Goal: Information Seeking & Learning: Learn about a topic

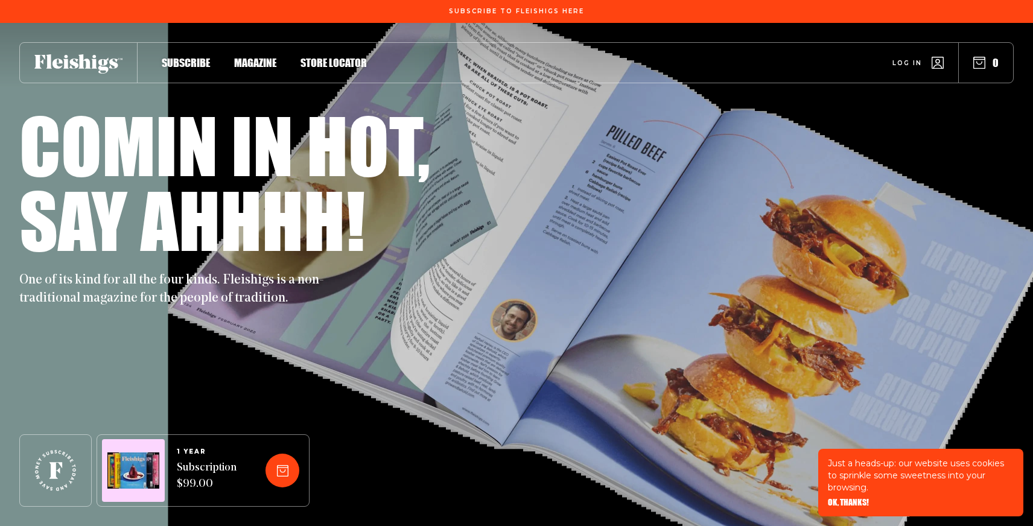
click at [253, 57] on span "Magazine" at bounding box center [255, 49] width 42 height 13
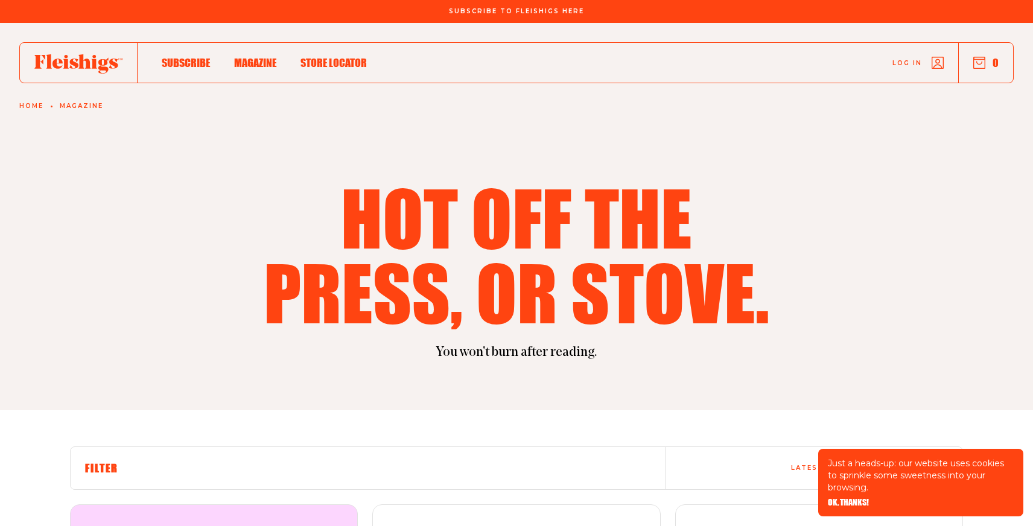
click at [331, 57] on span "Store locator" at bounding box center [334, 49] width 66 height 13
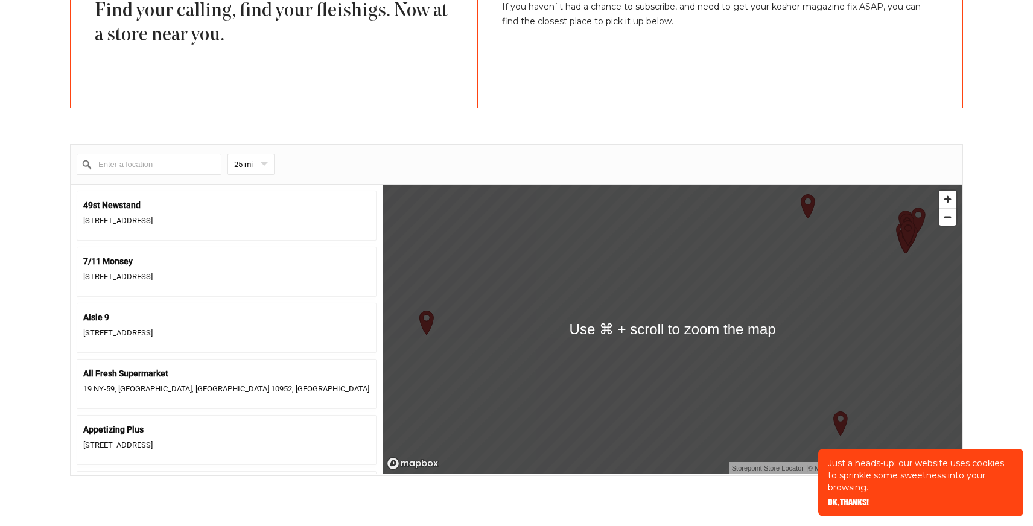
scroll to position [422, 0]
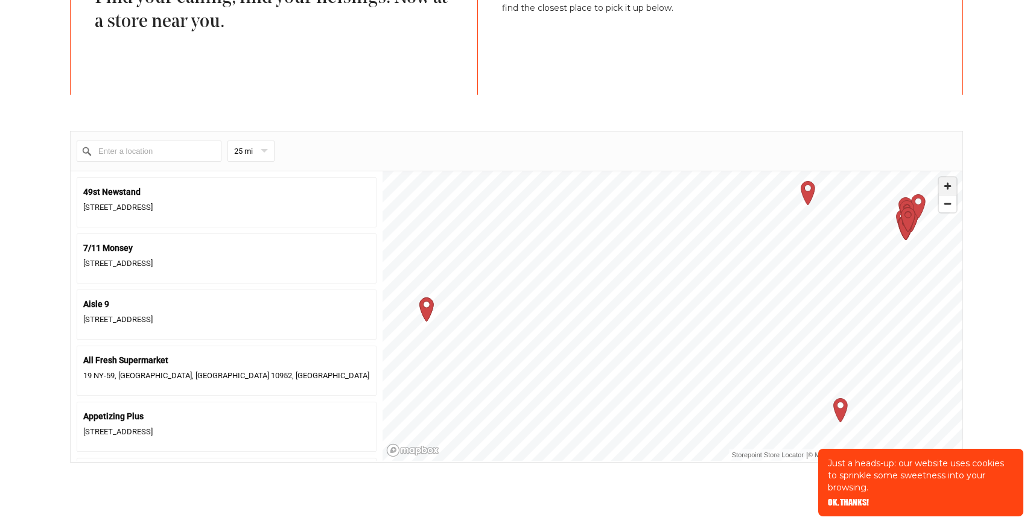
click at [949, 192] on span "Zoom in" at bounding box center [948, 186] width 18 height 18
click at [955, 186] on span "Zoom in" at bounding box center [948, 186] width 18 height 18
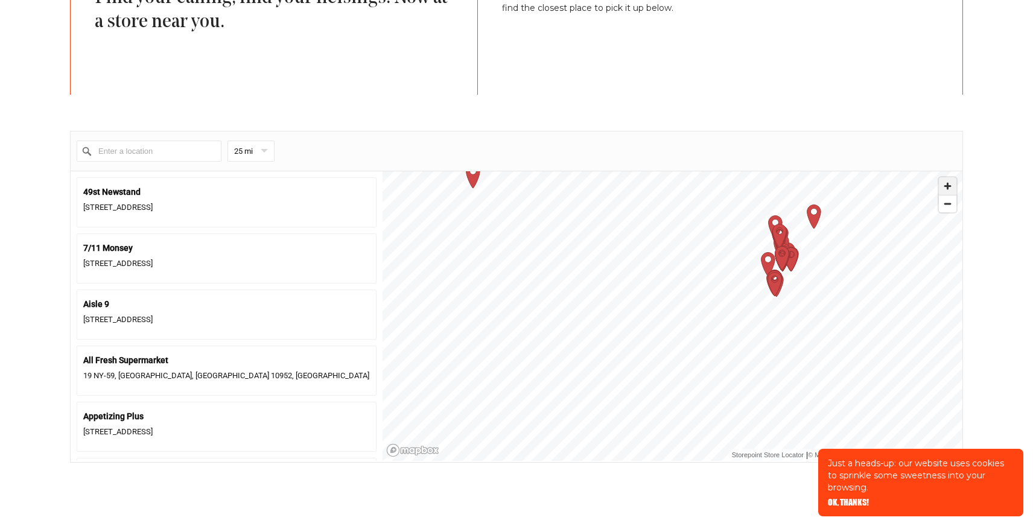
click at [955, 186] on span "Zoom in" at bounding box center [948, 186] width 18 height 18
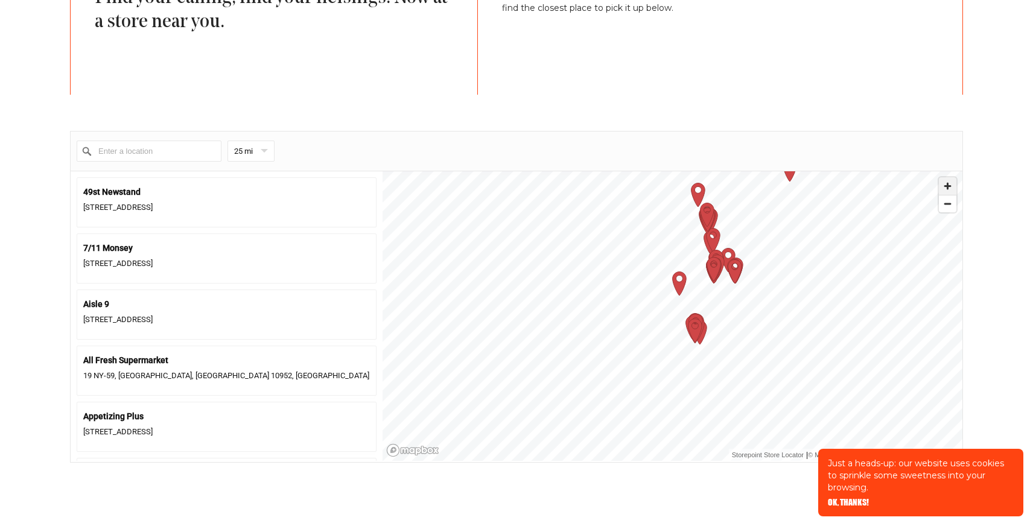
click at [948, 185] on span "Zoom in" at bounding box center [948, 186] width 18 height 18
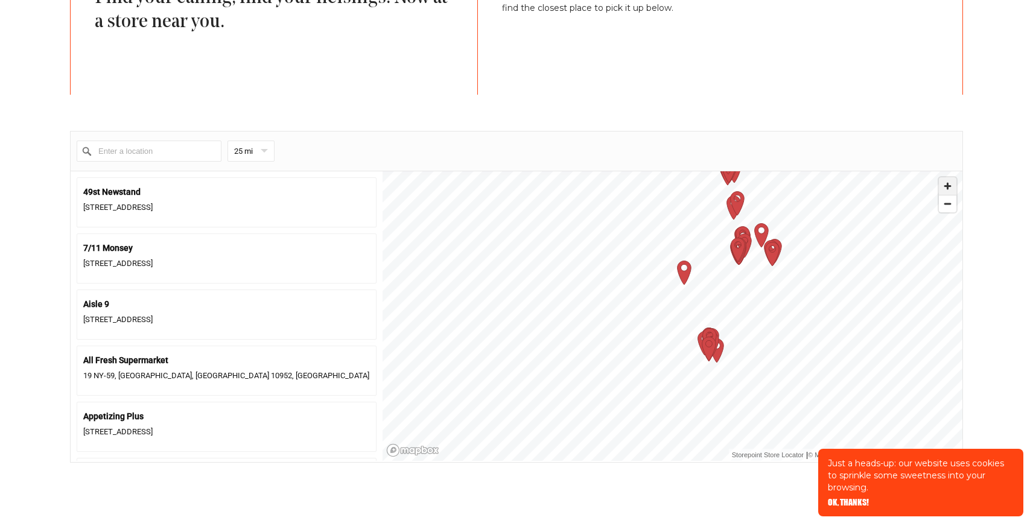
click at [948, 185] on span "Zoom in" at bounding box center [948, 186] width 18 height 18
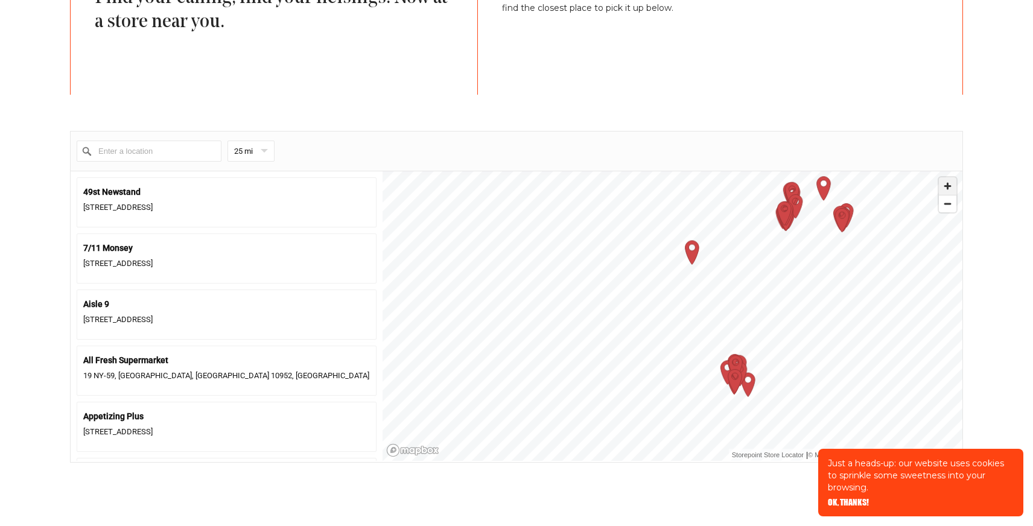
click at [948, 185] on span "Zoom in" at bounding box center [948, 186] width 18 height 18
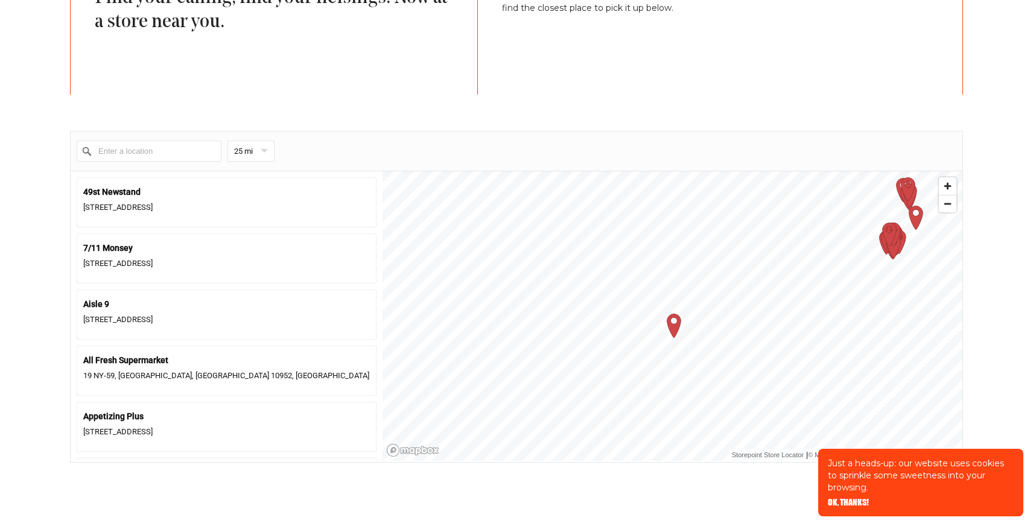
click at [675, 324] on icon "Map marker" at bounding box center [674, 326] width 14 height 24
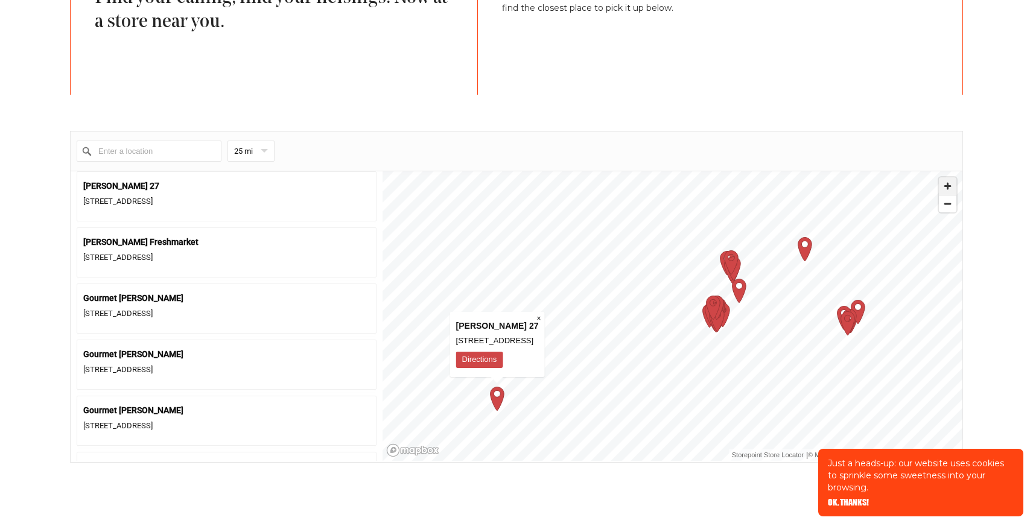
click at [943, 188] on span "Zoom in" at bounding box center [948, 186] width 18 height 18
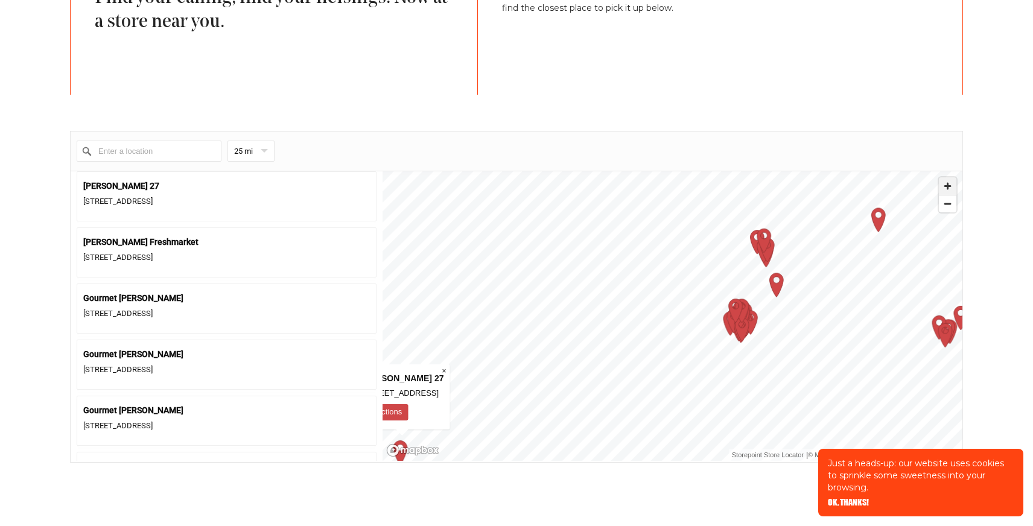
click at [943, 188] on span "Zoom in" at bounding box center [948, 186] width 18 height 18
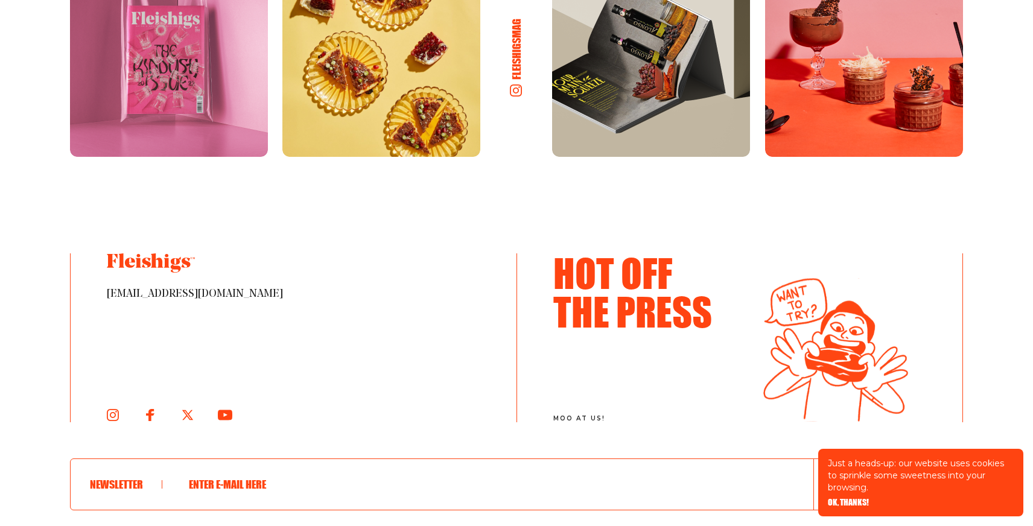
scroll to position [1024, 0]
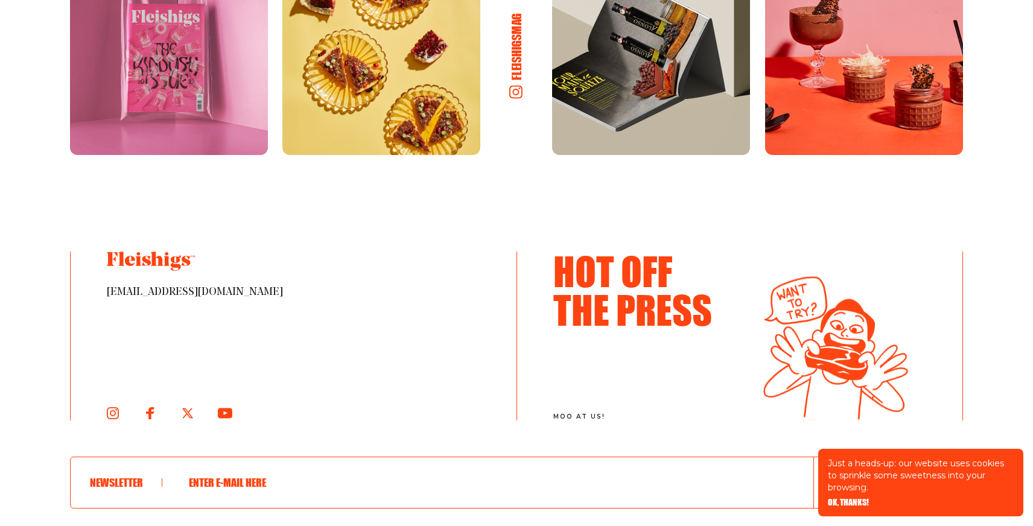
click at [517, 89] on icon at bounding box center [515, 92] width 13 height 13
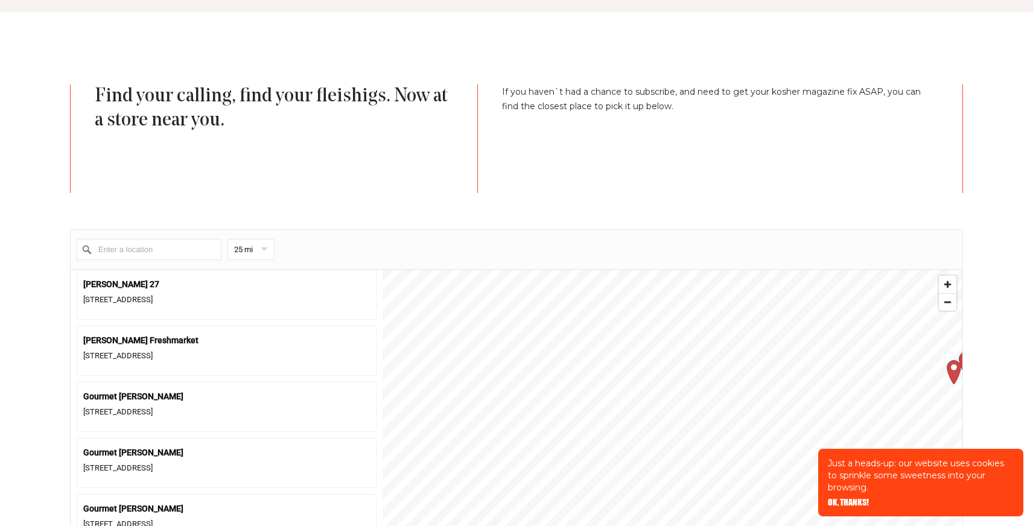
scroll to position [0, 0]
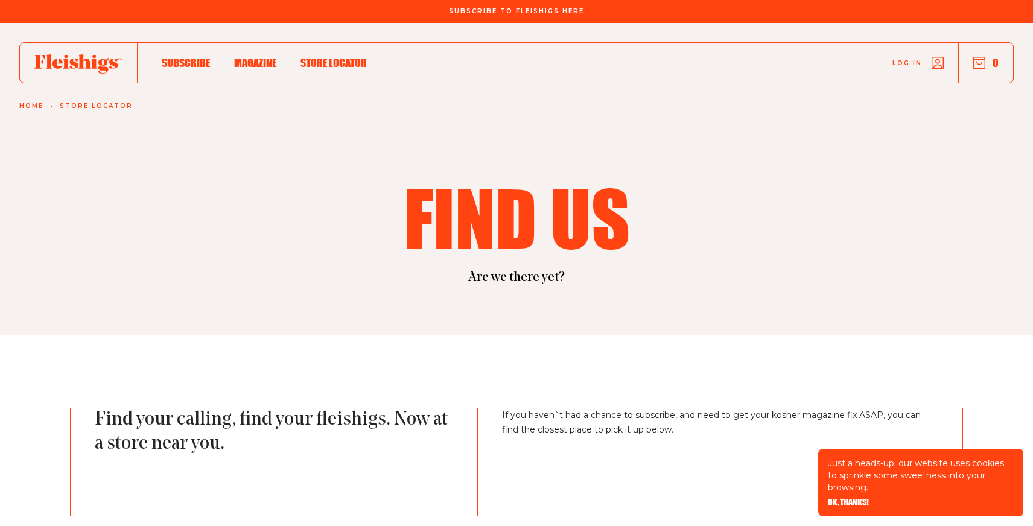
click at [260, 57] on span "Magazine" at bounding box center [255, 49] width 42 height 13
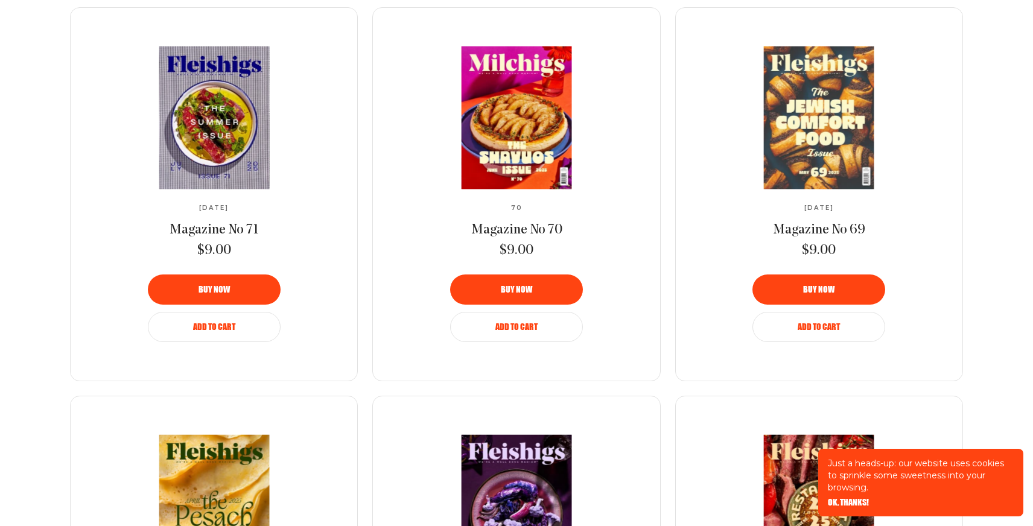
scroll to position [887, 0]
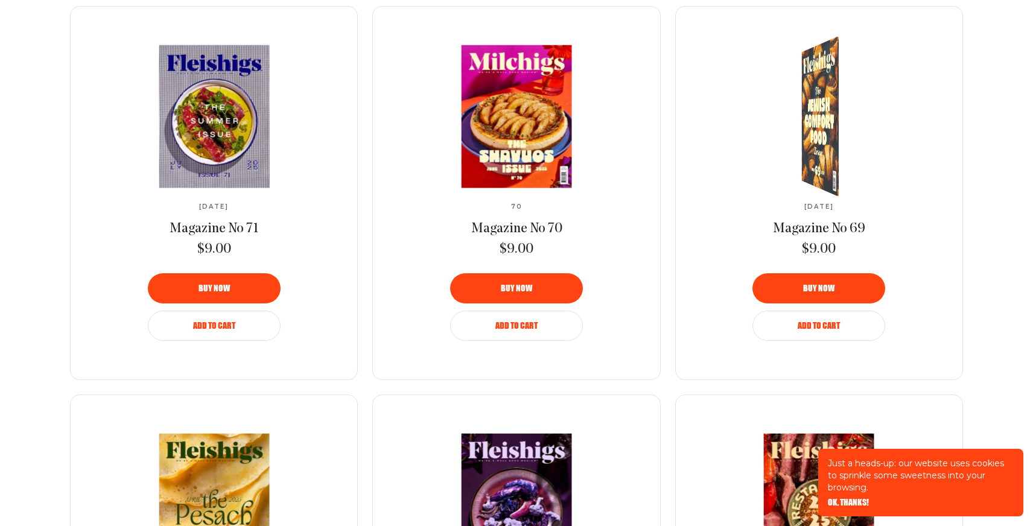
click at [811, 121] on img at bounding box center [825, 116] width 68 height 177
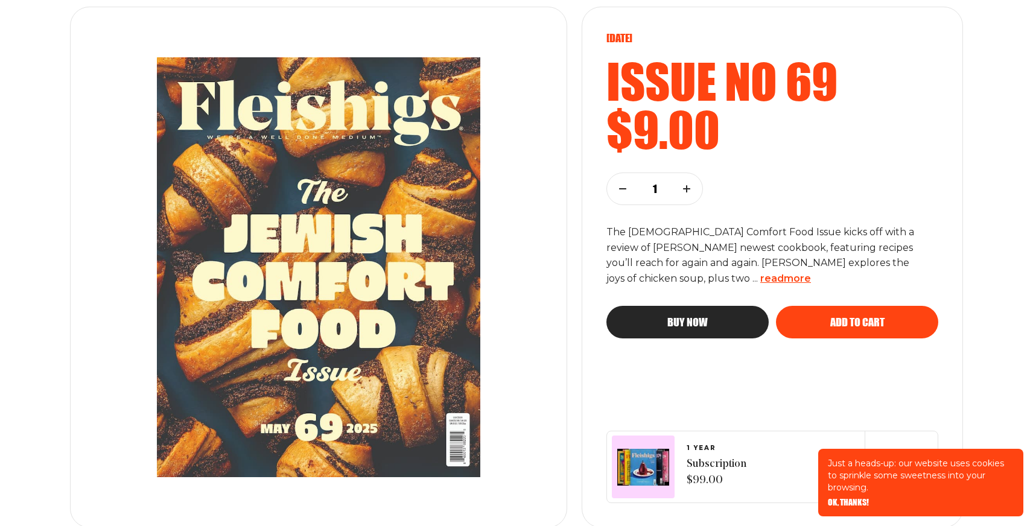
click at [760, 276] on span "read more" at bounding box center [785, 278] width 51 height 11
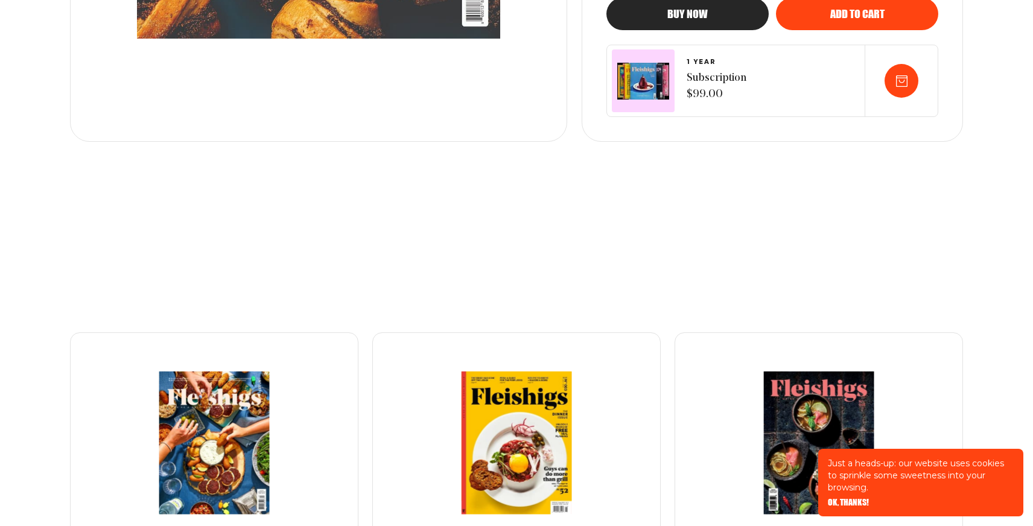
scroll to position [799, 0]
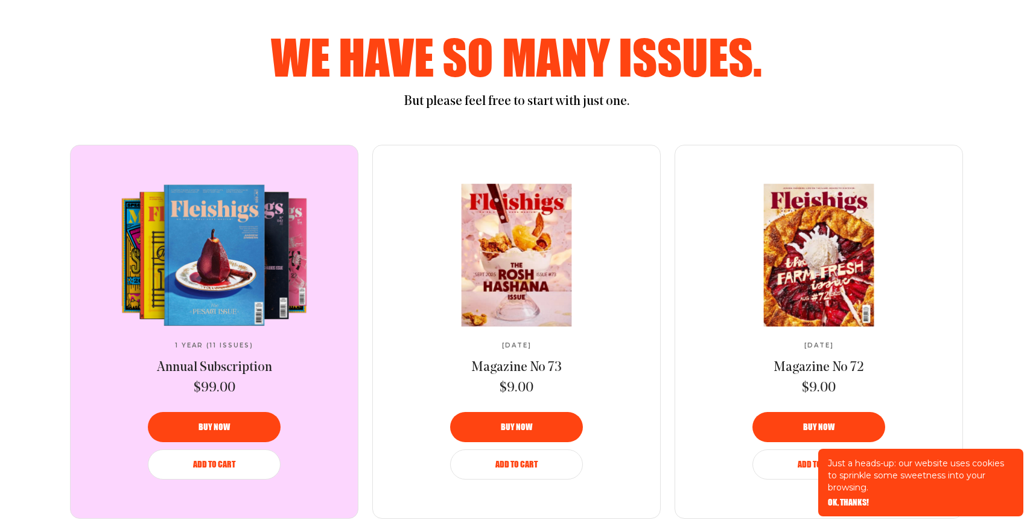
scroll to position [591, 0]
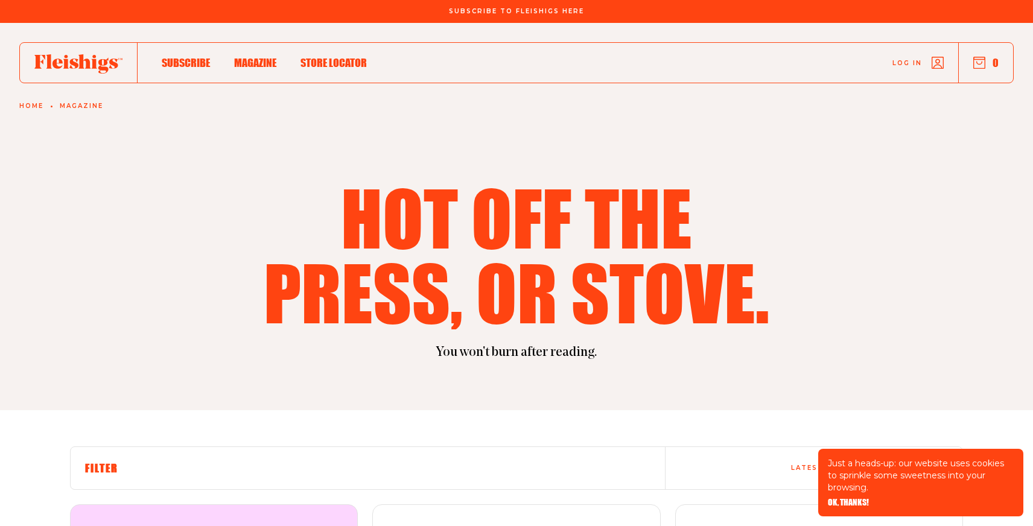
scroll to position [2057, 0]
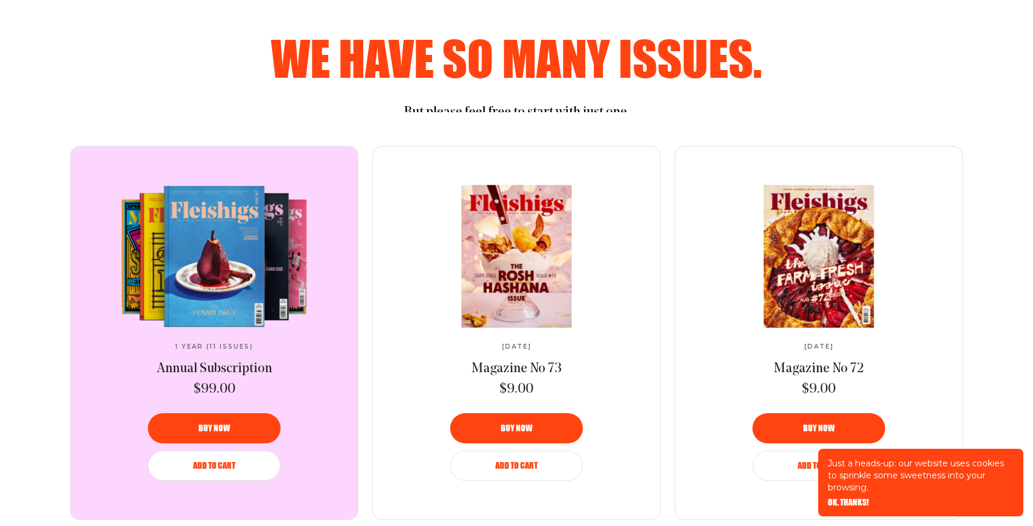
scroll to position [603, 0]
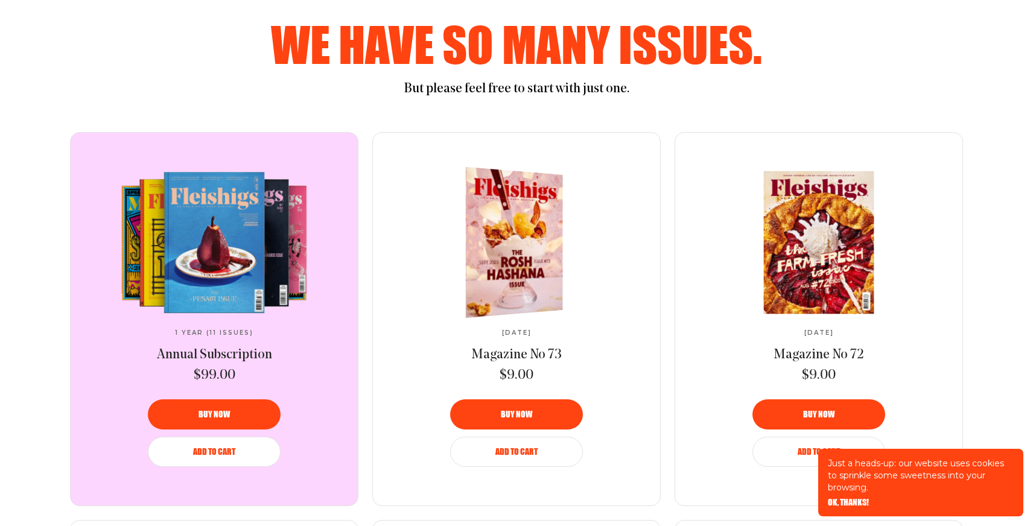
click at [524, 228] on img at bounding box center [508, 242] width 178 height 159
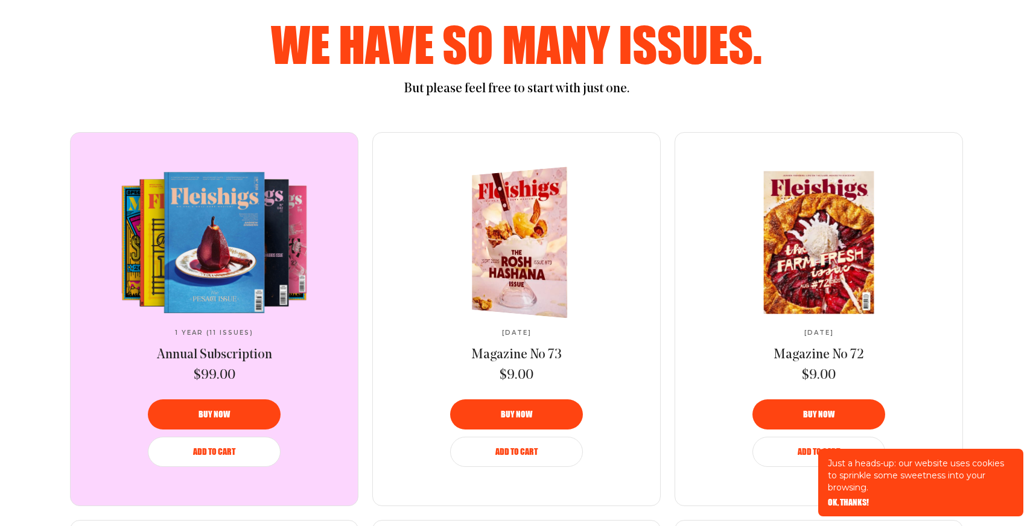
scroll to position [697, 0]
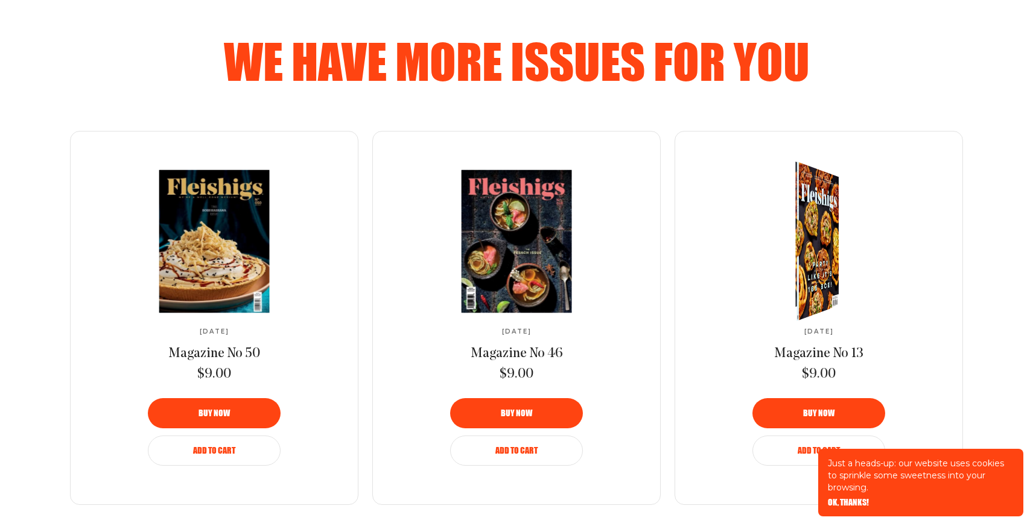
scroll to position [723, 0]
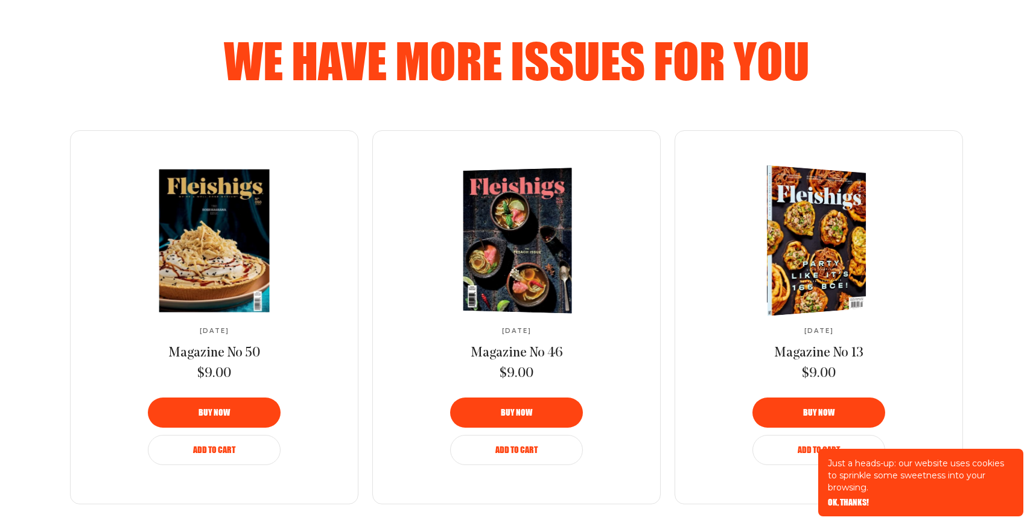
click at [786, 287] on img at bounding box center [811, 241] width 180 height 158
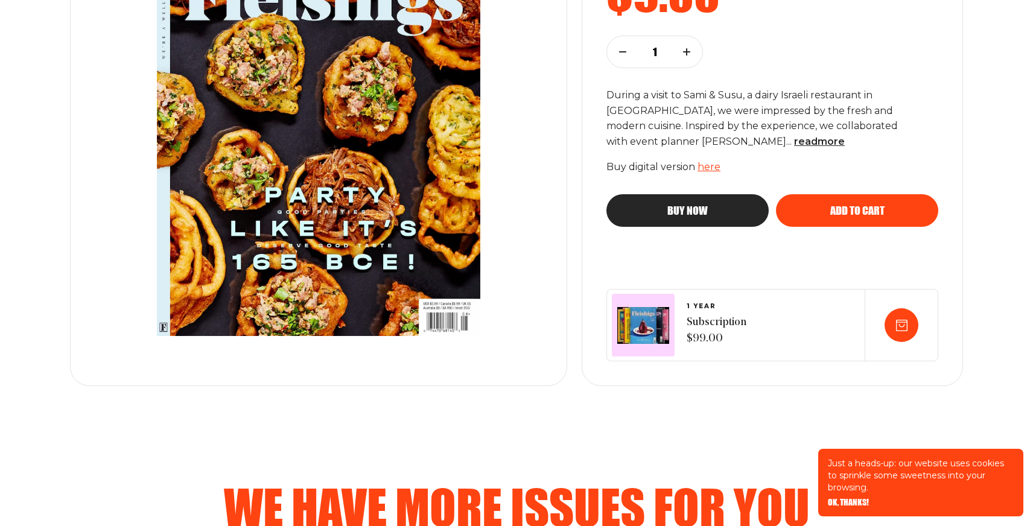
scroll to position [298, 0]
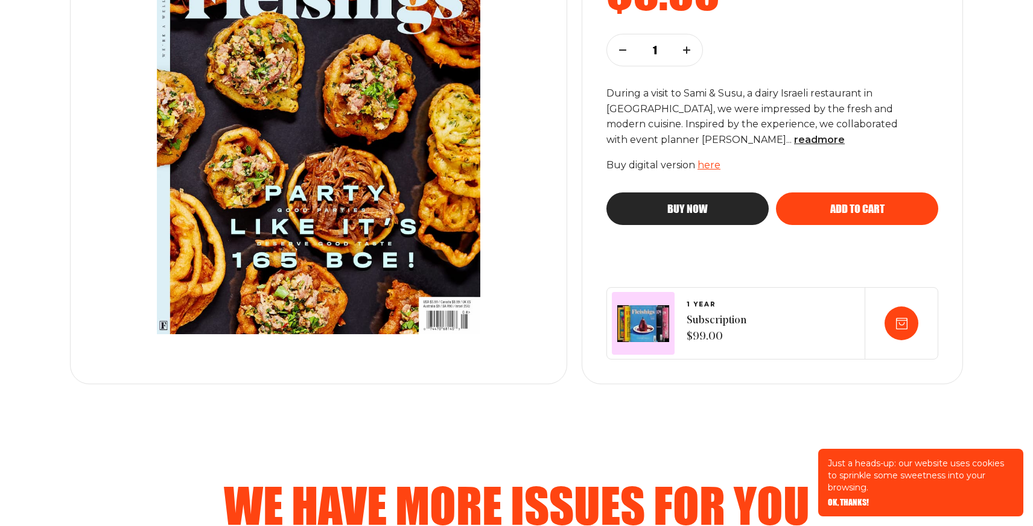
click at [709, 168] on link "here" at bounding box center [709, 164] width 23 height 11
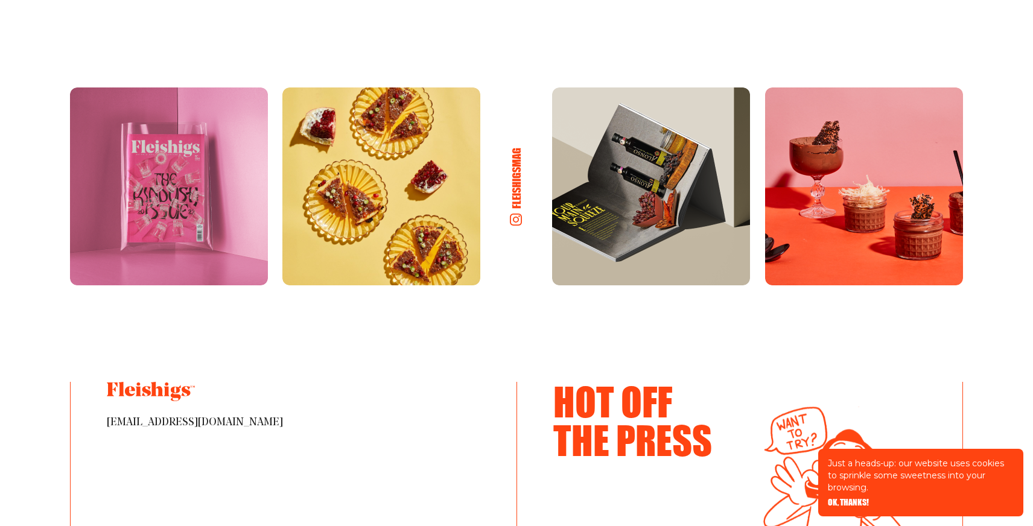
scroll to position [2200, 0]
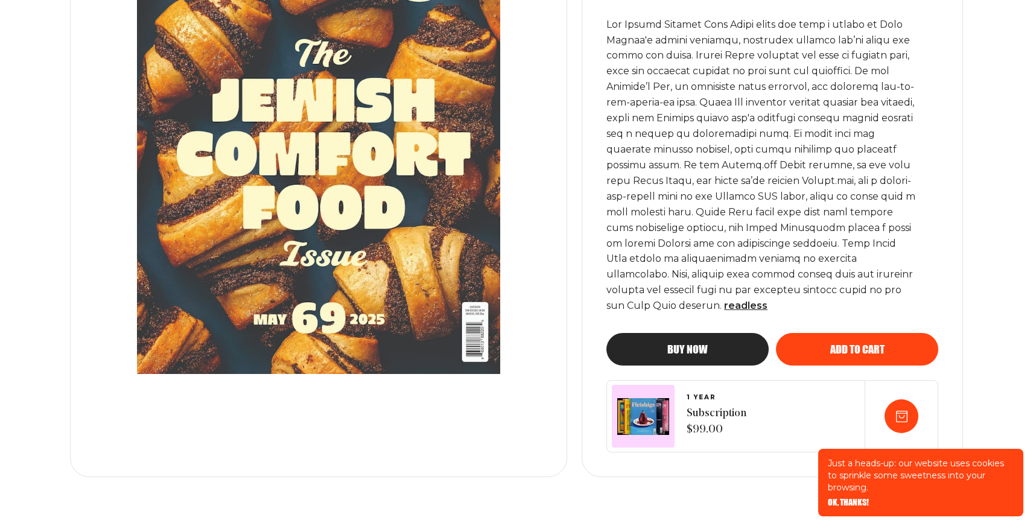
scroll to position [373, 0]
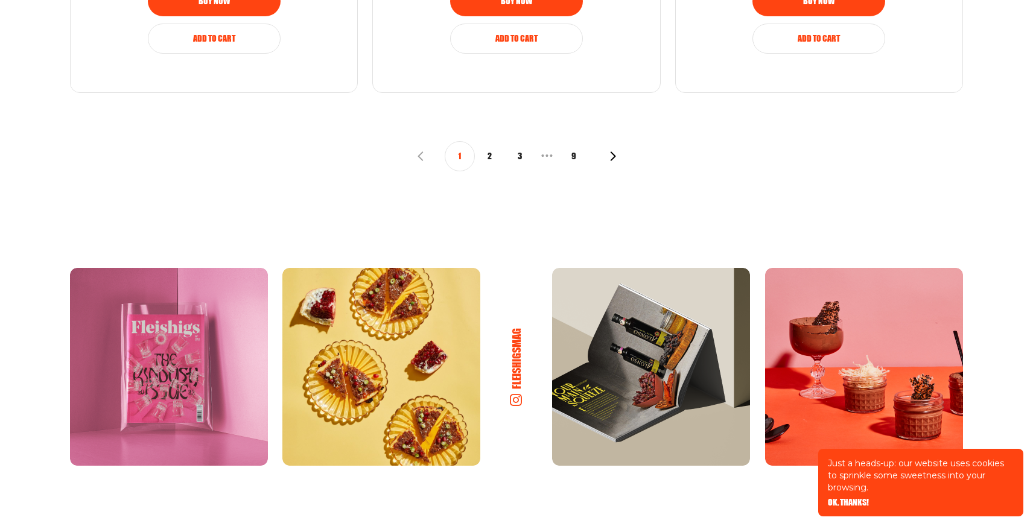
scroll to position [1561, 0]
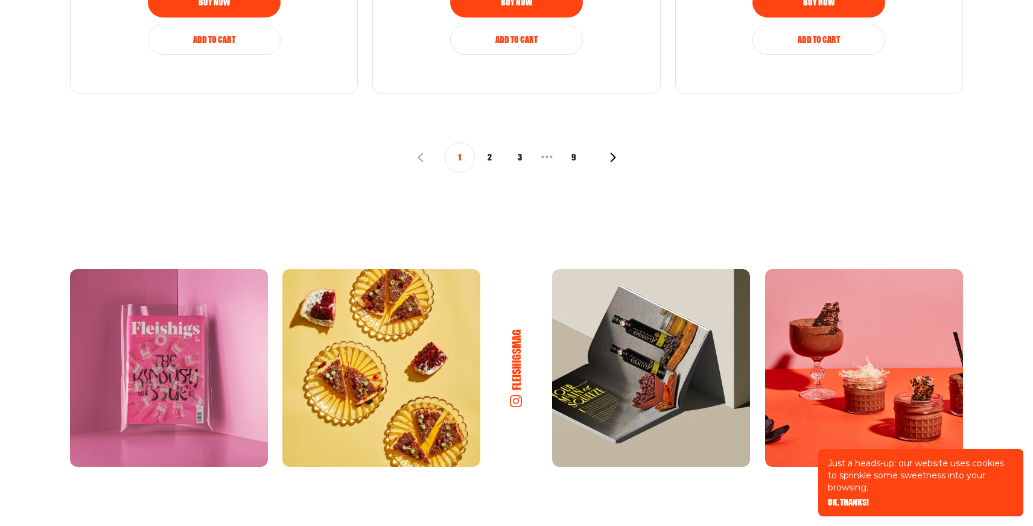
click at [491, 154] on button "2" at bounding box center [490, 157] width 30 height 30
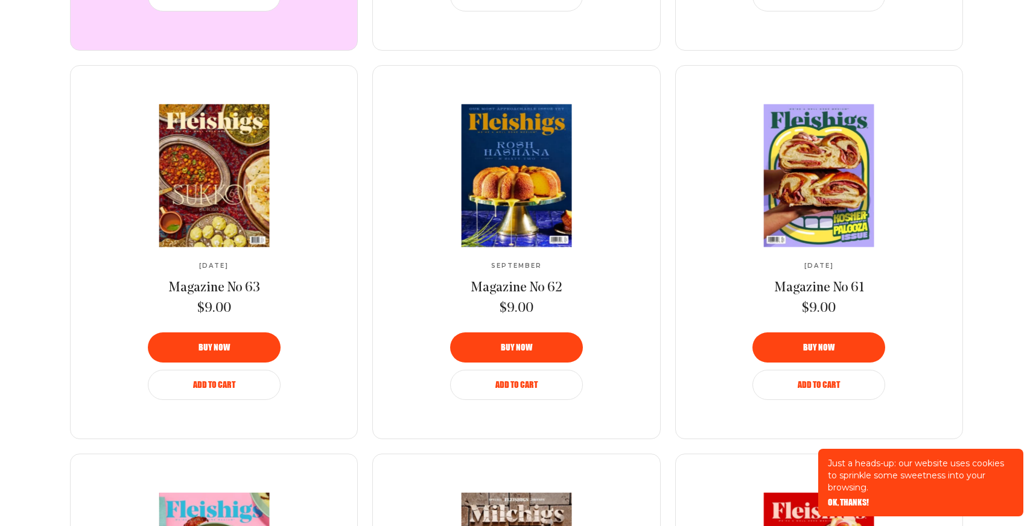
scroll to position [824, 0]
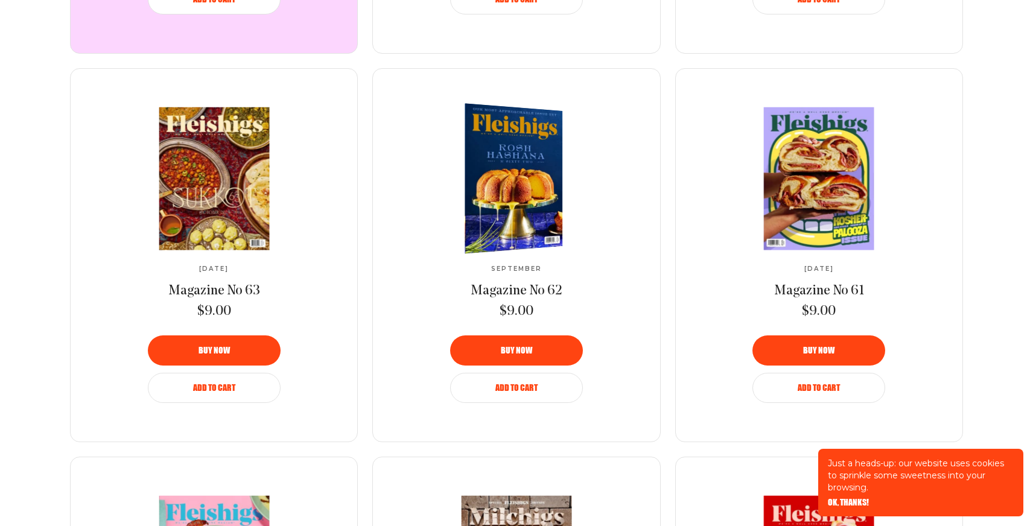
click at [515, 159] on img at bounding box center [508, 179] width 180 height 158
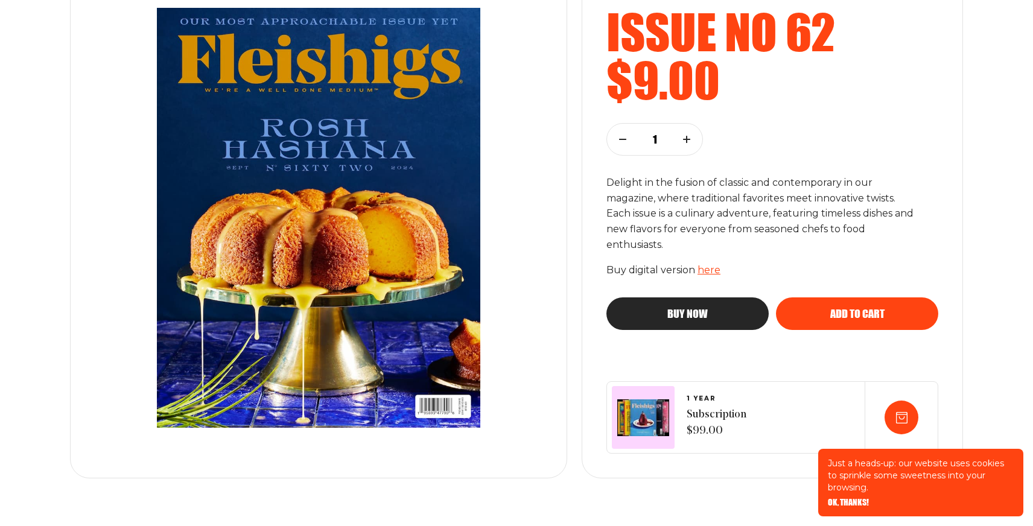
scroll to position [192, 0]
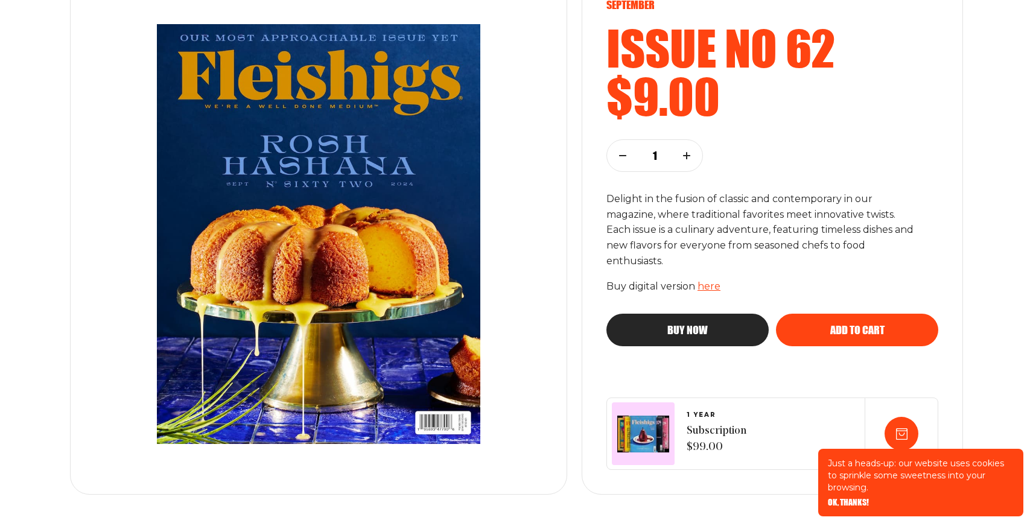
click at [710, 287] on link "here" at bounding box center [709, 286] width 23 height 11
click at [707, 290] on link "here" at bounding box center [709, 286] width 23 height 11
click at [711, 291] on link "here" at bounding box center [709, 286] width 23 height 11
